Goal: Task Accomplishment & Management: Manage account settings

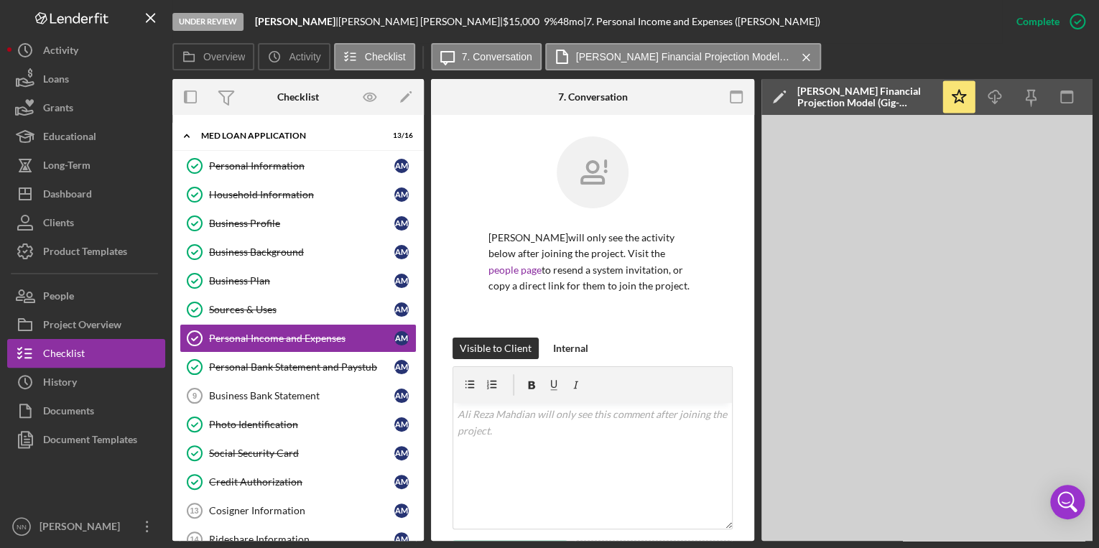
scroll to position [431, 0]
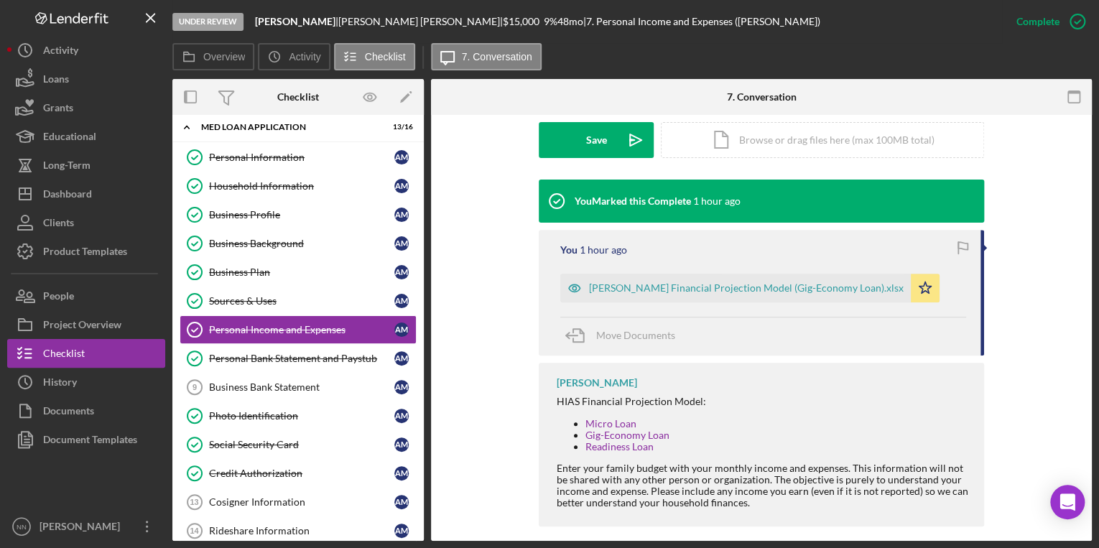
scroll to position [402, 0]
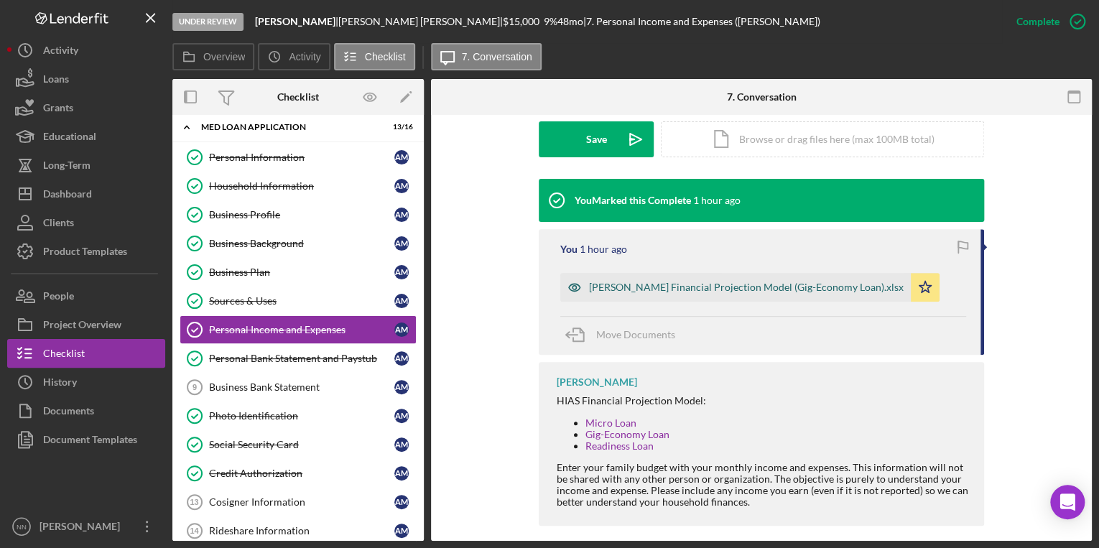
drag, startPoint x: 666, startPoint y: 285, endPoint x: 623, endPoint y: 291, distance: 43.5
click at [623, 291] on div "[PERSON_NAME] Financial Projection Model (Gig-Economy Loan).xlsx" at bounding box center [746, 286] width 314 height 11
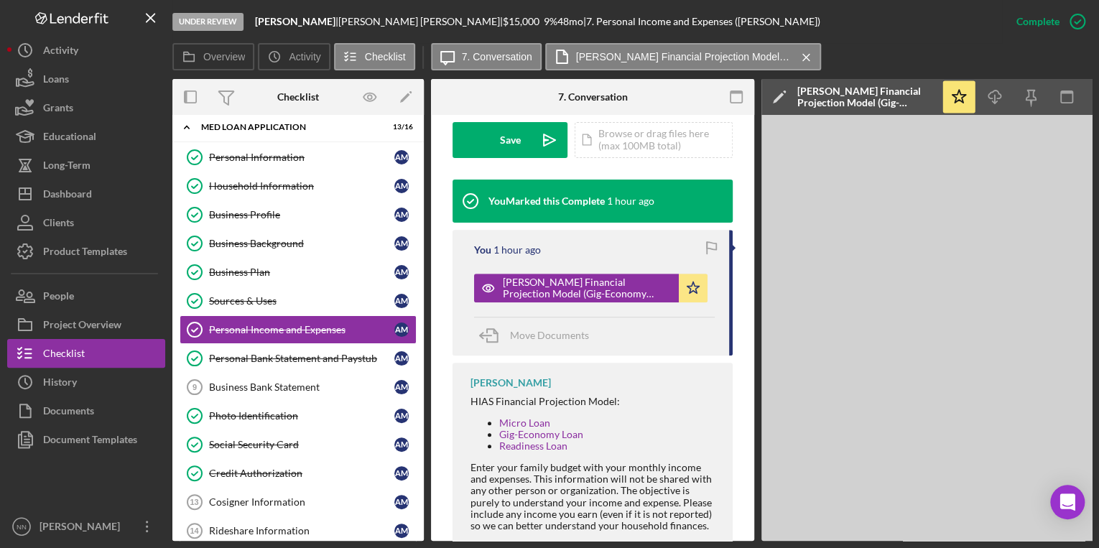
scroll to position [0, 101]
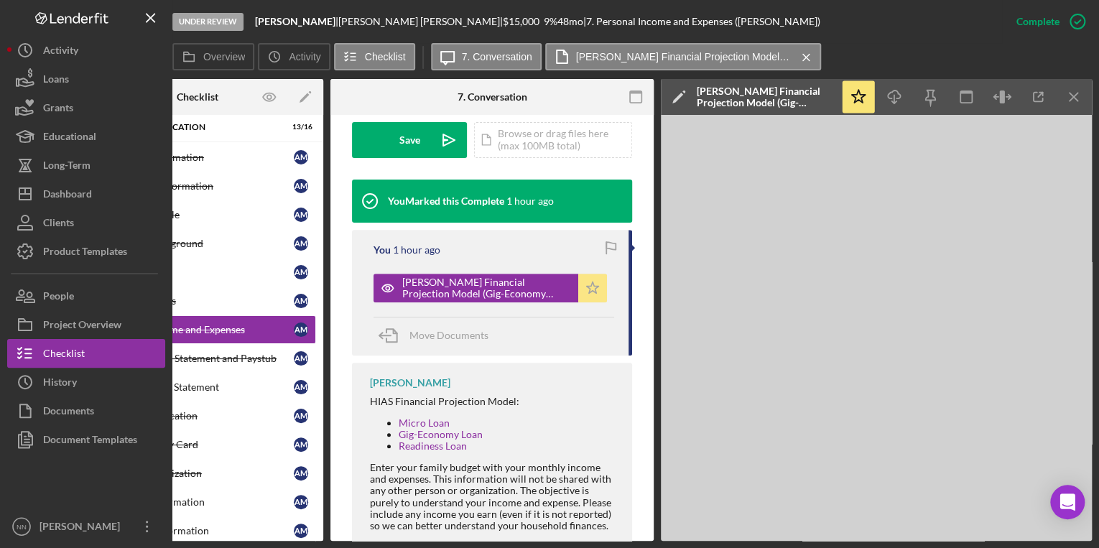
click at [589, 281] on icon "Icon/Star" at bounding box center [592, 288] width 29 height 29
click at [467, 333] on span "Move Documents" at bounding box center [448, 335] width 79 height 12
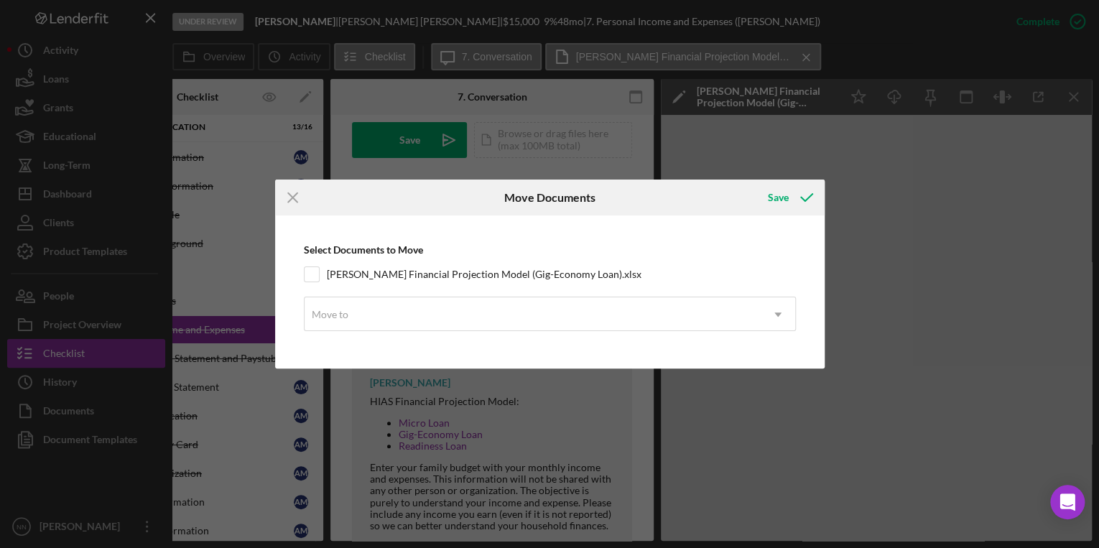
click at [315, 266] on div "Select Documents to Move Mahdian HIAS Financial Projection Model (Gig-Economy L…" at bounding box center [549, 292] width 535 height 139
click at [313, 272] on input "[PERSON_NAME] Financial Projection Model (Gig-Economy Loan).xlsx" at bounding box center [311, 274] width 14 height 14
checkbox input "true"
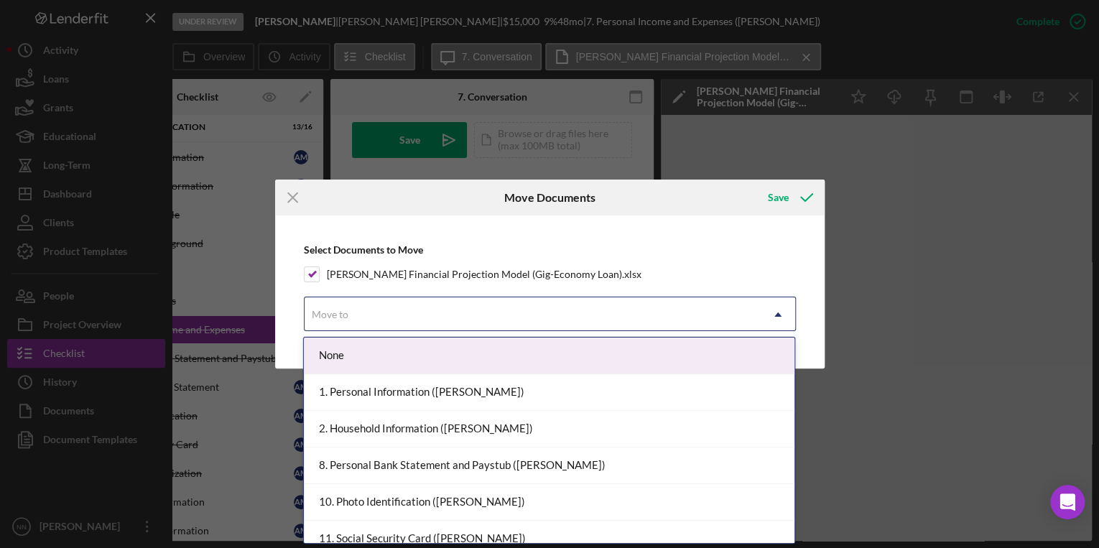
click at [356, 317] on div "Move to" at bounding box center [532, 314] width 456 height 33
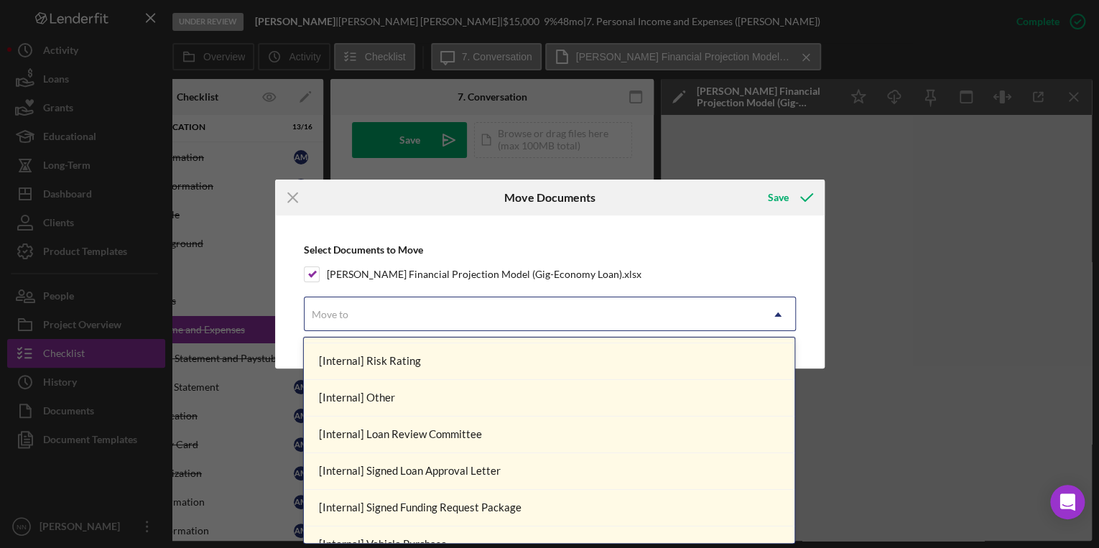
scroll to position [570, 0]
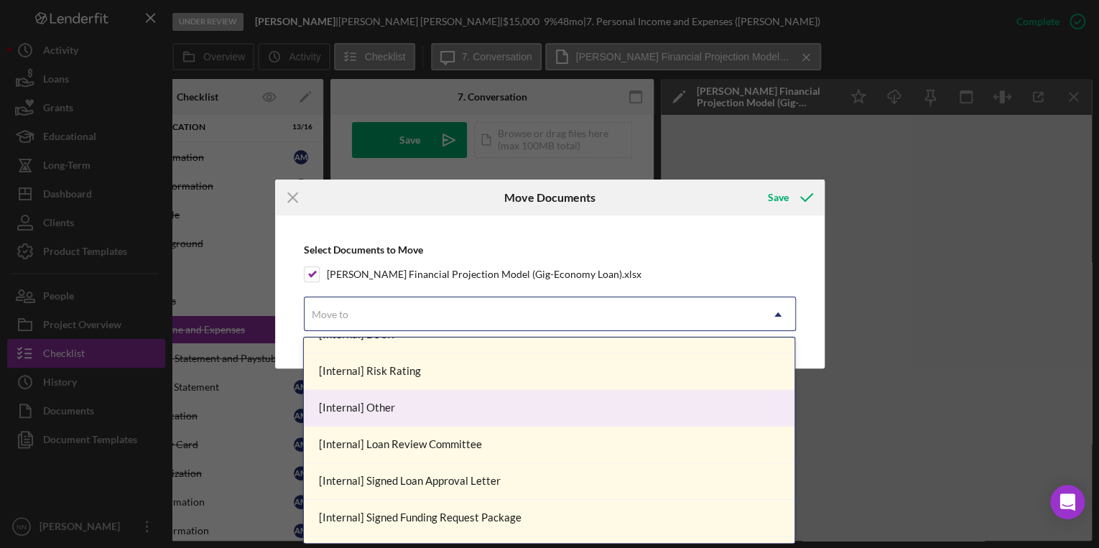
click at [428, 405] on div "[Internal] Other" at bounding box center [549, 408] width 490 height 37
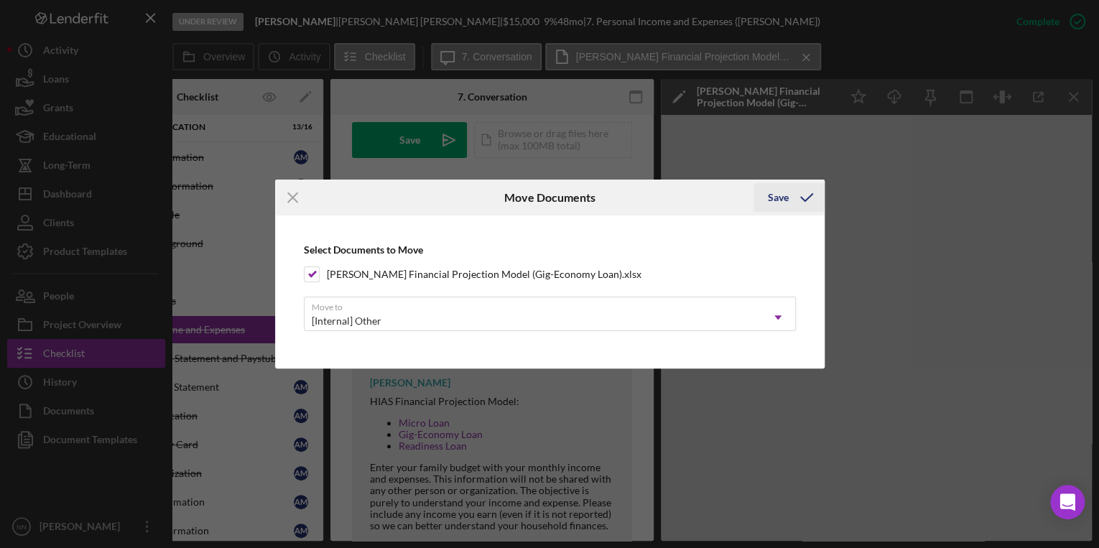
click at [778, 199] on div "Save" at bounding box center [778, 197] width 21 height 29
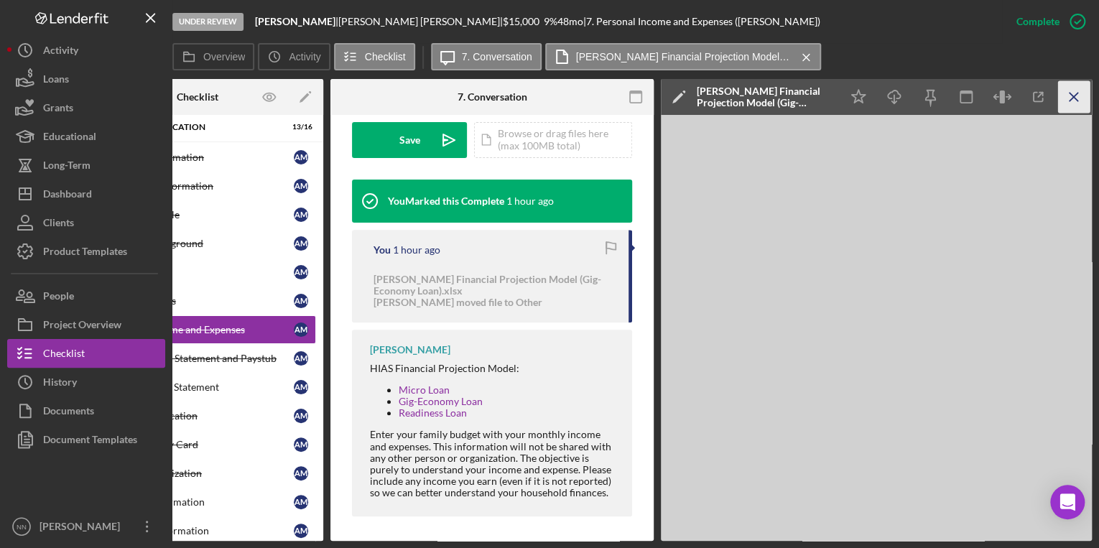
click at [1083, 94] on icon "Icon/Menu Close" at bounding box center [1074, 97] width 32 height 32
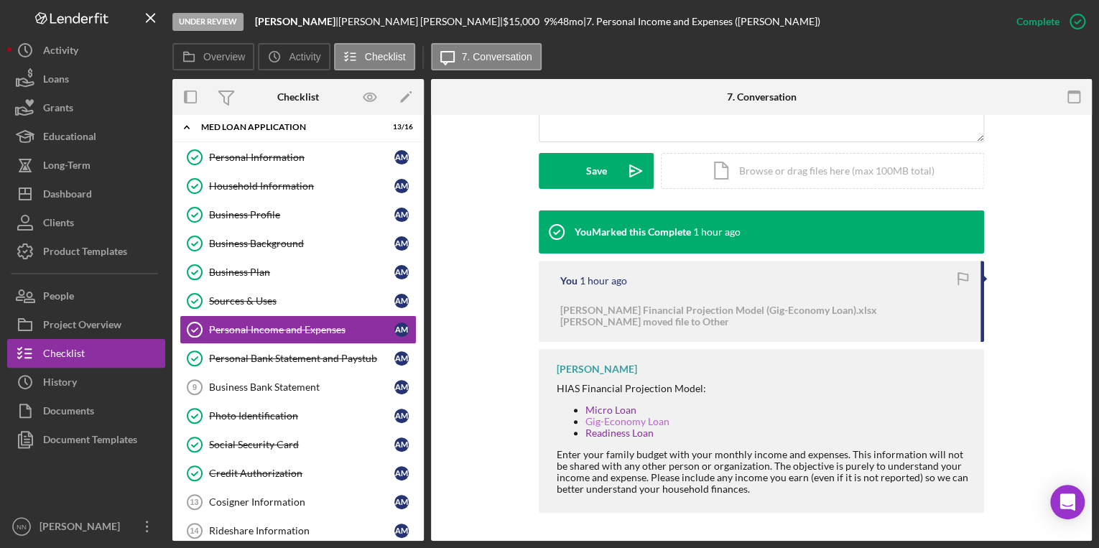
click at [623, 421] on link "Gig-Economy Loan" at bounding box center [627, 421] width 84 height 12
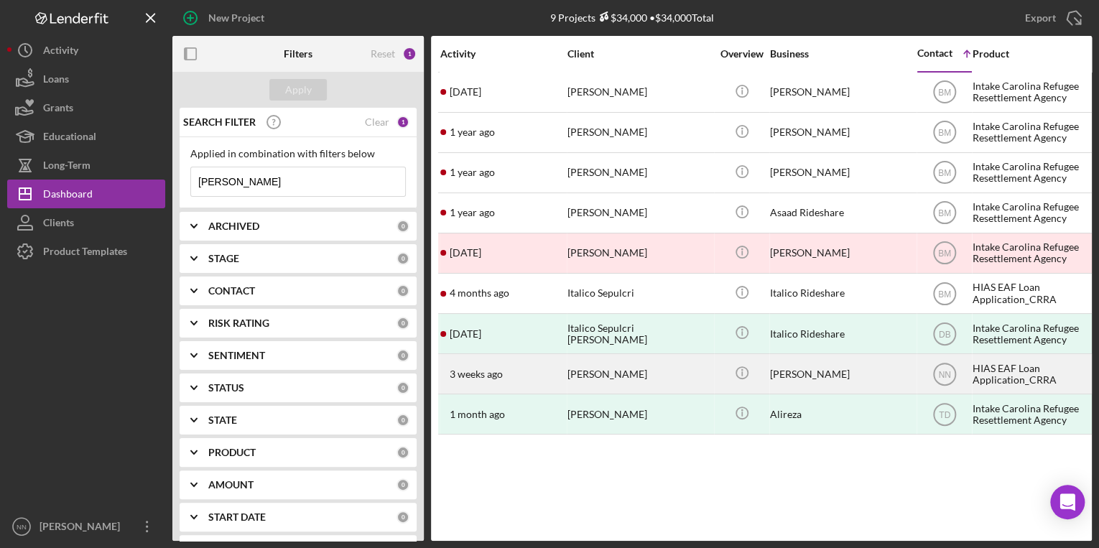
click at [631, 371] on div "[PERSON_NAME]" at bounding box center [639, 374] width 144 height 38
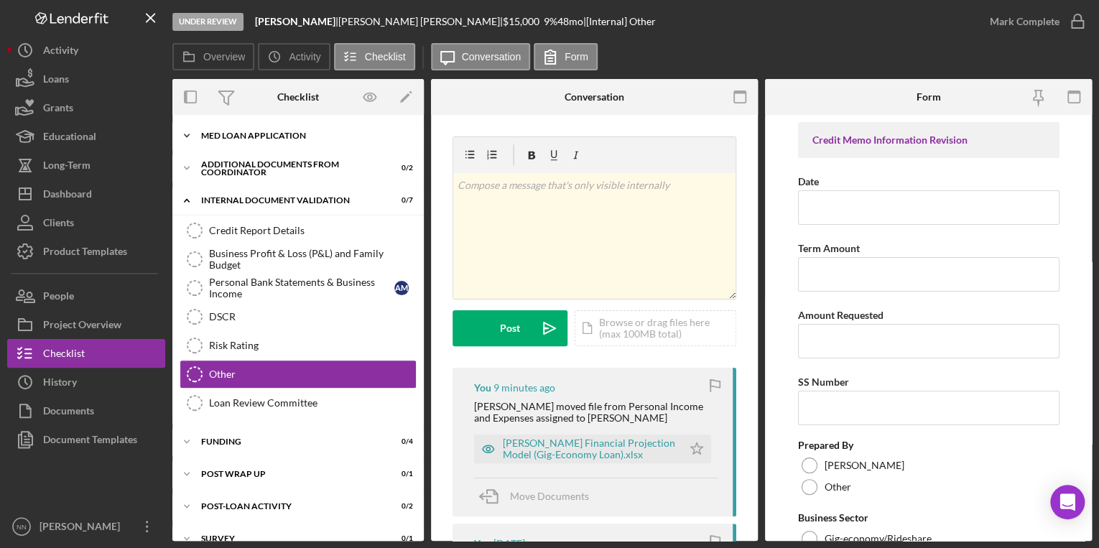
click at [308, 128] on div "Icon/Expander MED Loan Application 13 / 16" at bounding box center [297, 135] width 251 height 29
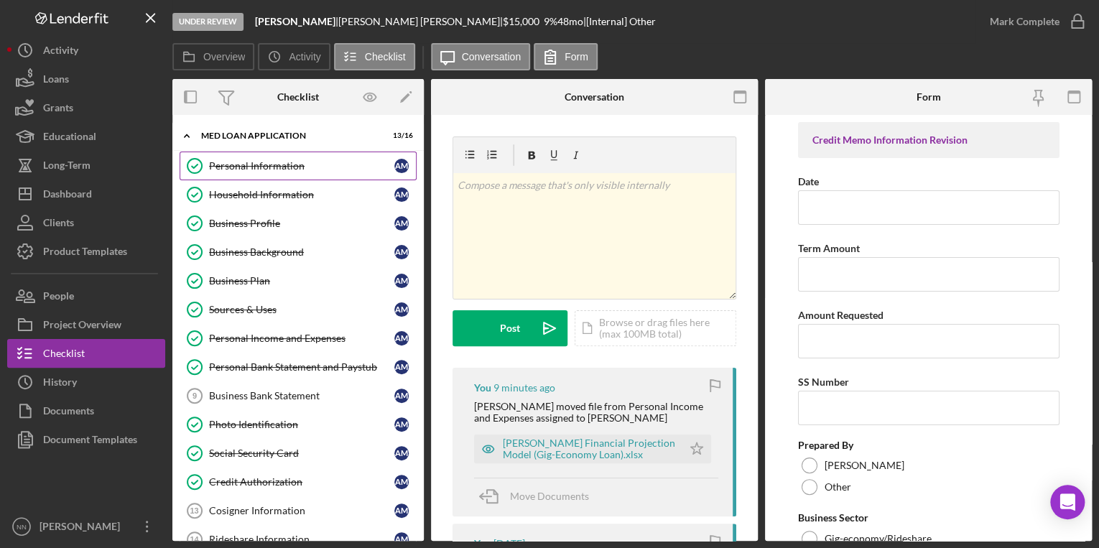
click at [315, 164] on div "Personal Information" at bounding box center [301, 165] width 185 height 11
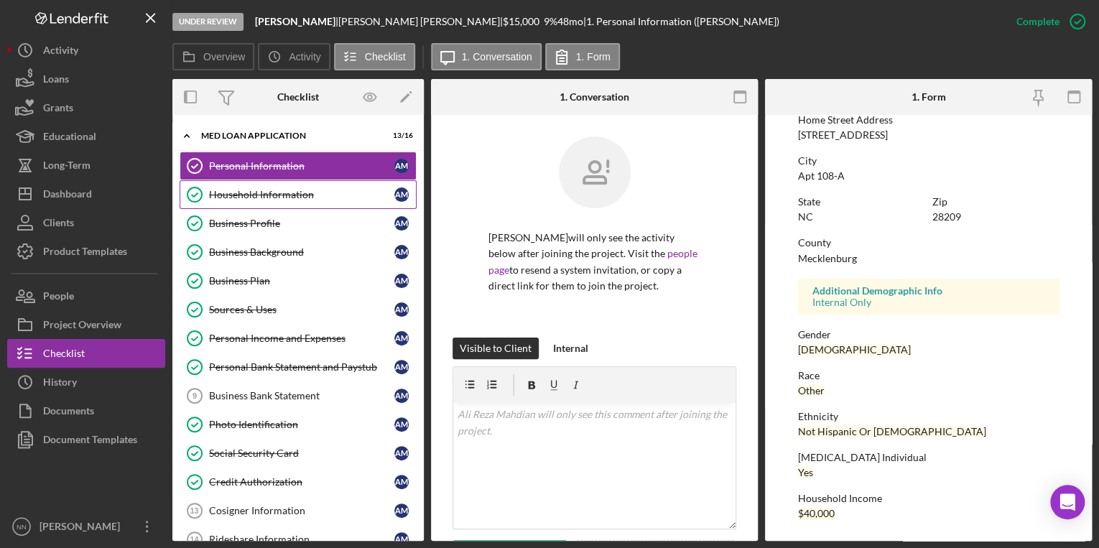
click at [286, 200] on link "Household Information Household Information A M" at bounding box center [298, 194] width 237 height 29
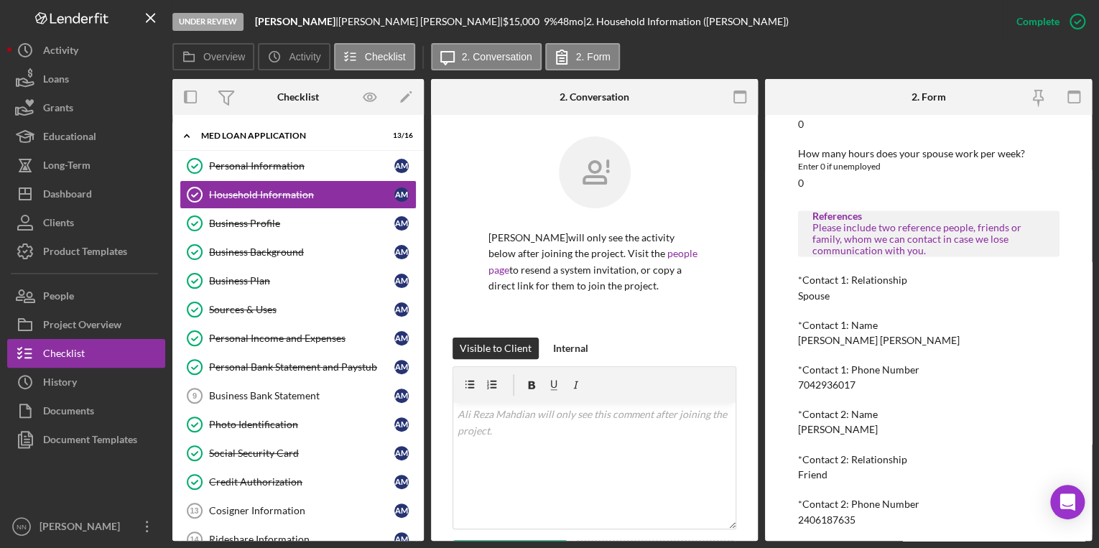
scroll to position [1045, 0]
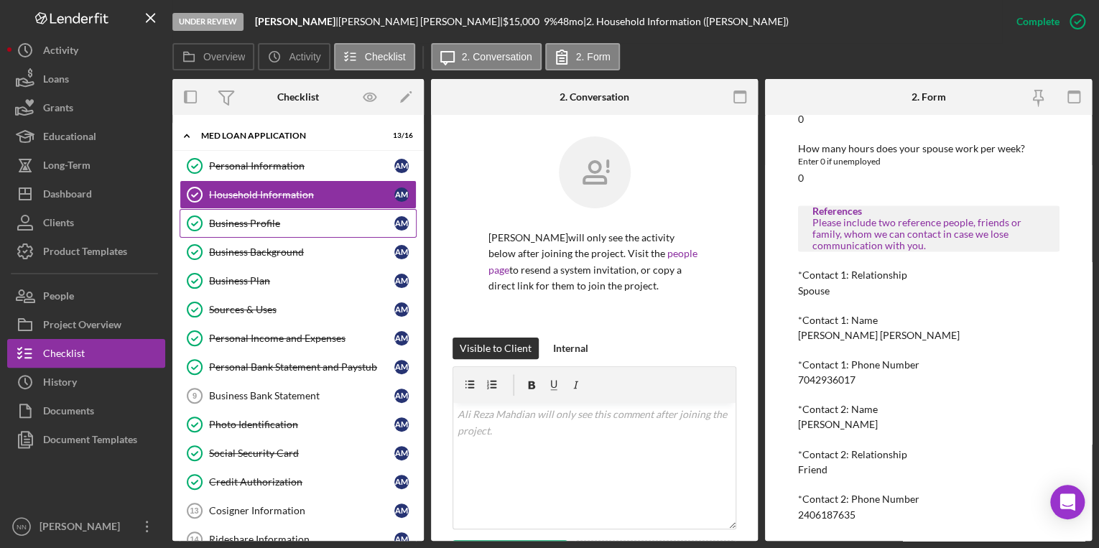
click at [244, 216] on link "Business Profile Business Profile A M" at bounding box center [298, 223] width 237 height 29
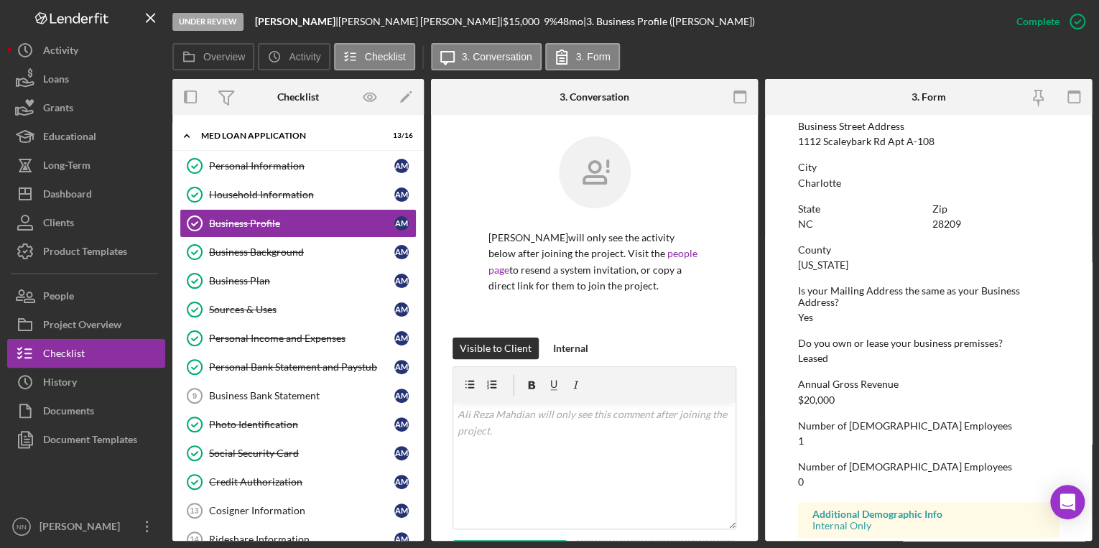
scroll to position [668, 0]
